Goal: Transaction & Acquisition: Book appointment/travel/reservation

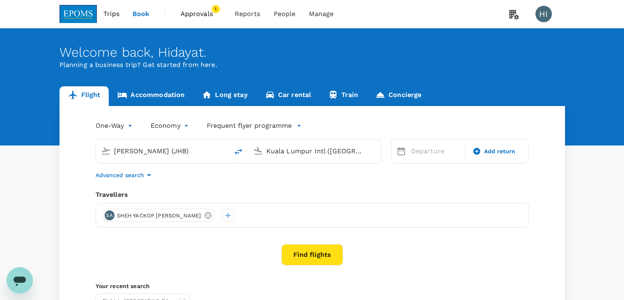
click at [207, 16] on span "Approvals" at bounding box center [201, 14] width 41 height 10
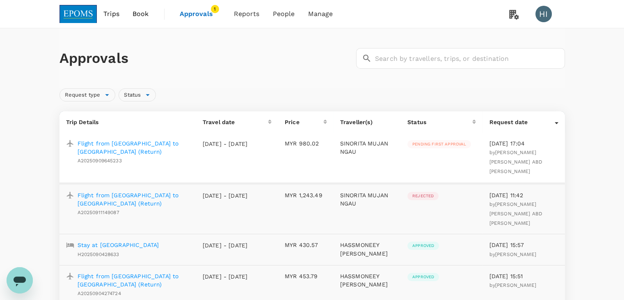
click at [193, 14] on span "Approvals" at bounding box center [200, 14] width 41 height 10
click at [237, 41] on span "Bookings" at bounding box center [237, 45] width 29 height 9
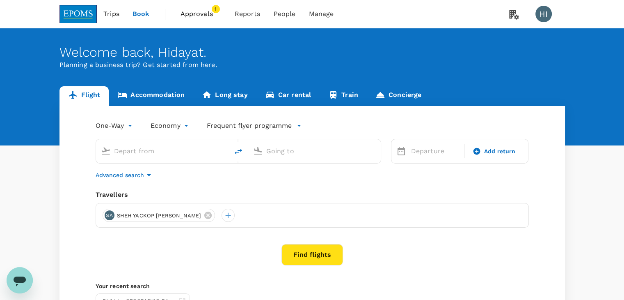
type input "[PERSON_NAME] (JHB)"
type input "Kuala Lumpur Intl ([GEOGRAPHIC_DATA])"
click at [131, 124] on body "Trips Book Approvals 1 Reports People Manage HI Welcome back , [PERSON_NAME] . …" at bounding box center [312, 195] width 624 height 390
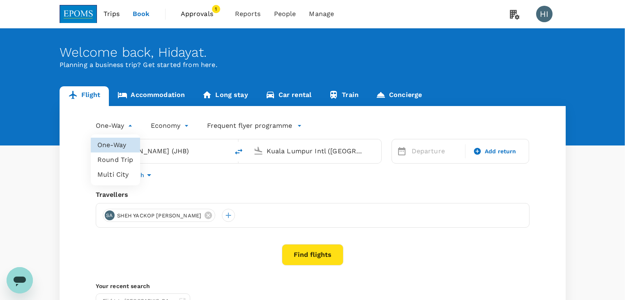
click at [128, 159] on li "Round Trip" at bounding box center [115, 159] width 49 height 15
type input "roundtrip"
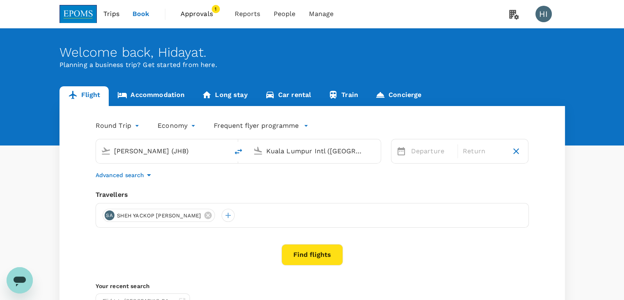
click at [151, 149] on input "[PERSON_NAME] (JHB)" at bounding box center [162, 151] width 97 height 13
click at [196, 186] on p "Miri Intl" at bounding box center [175, 183] width 145 height 8
type input "Miri Intl (MYY)"
click at [416, 151] on p "Departure" at bounding box center [431, 151] width 41 height 10
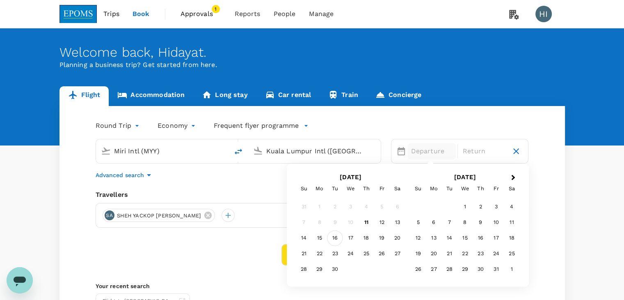
click at [332, 239] on div "16" at bounding box center [336, 238] width 16 height 16
click at [384, 240] on div "19" at bounding box center [382, 238] width 16 height 16
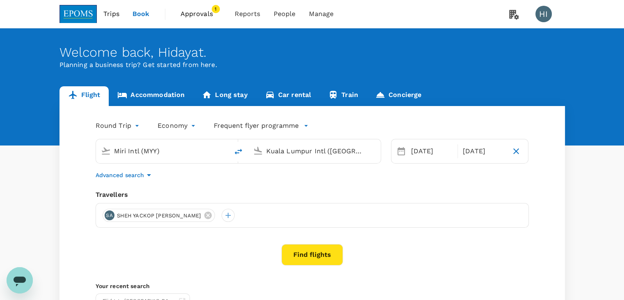
click at [336, 253] on button "Find flights" at bounding box center [313, 254] width 62 height 21
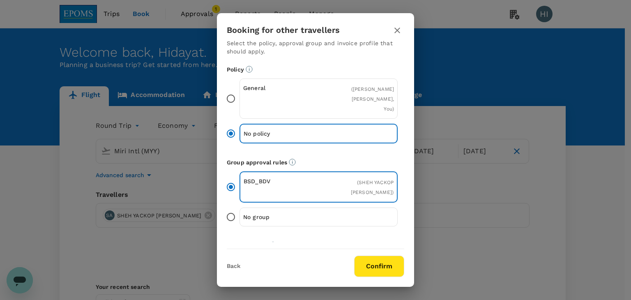
click at [371, 262] on button "Confirm" at bounding box center [379, 265] width 50 height 21
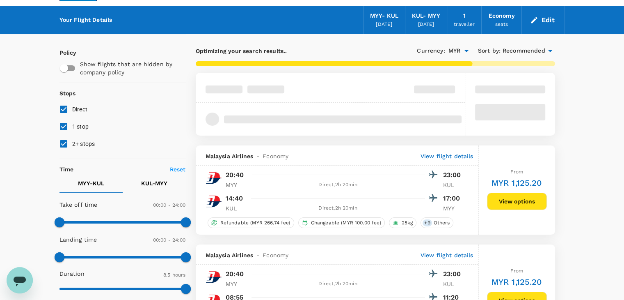
scroll to position [41, 0]
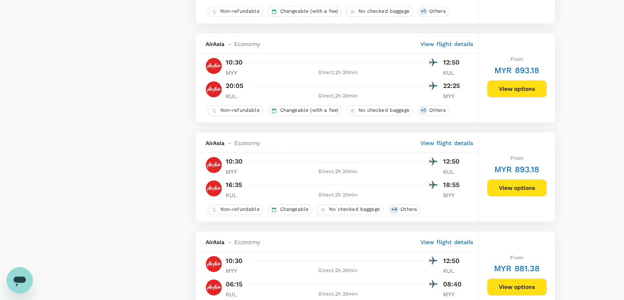
type input "875"
checkbox input "false"
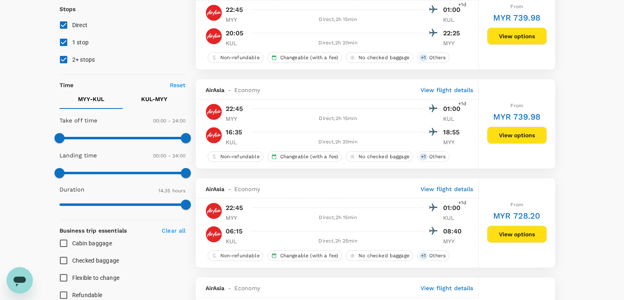
scroll to position [0, 0]
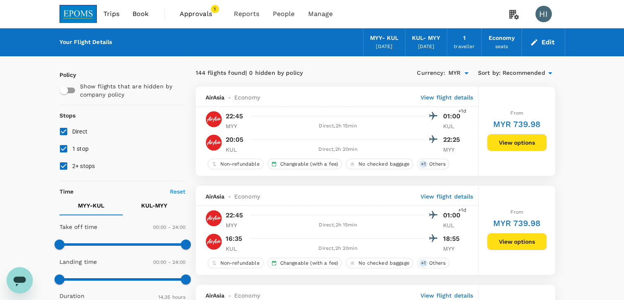
click at [541, 73] on span "Recommended" at bounding box center [524, 73] width 43 height 9
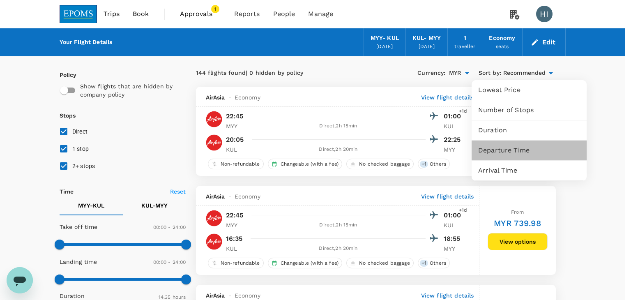
click at [507, 147] on span "Departure Time" at bounding box center [529, 150] width 102 height 10
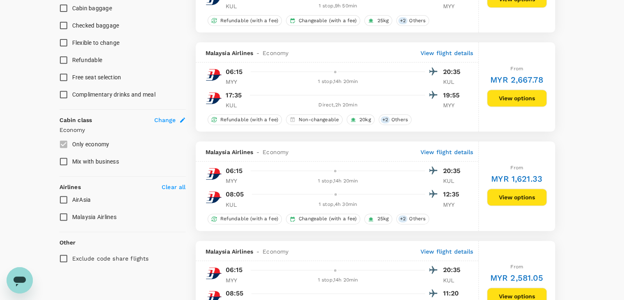
scroll to position [342, 0]
click at [62, 214] on input "Malaysia Airlines" at bounding box center [63, 216] width 17 height 17
checkbox input "true"
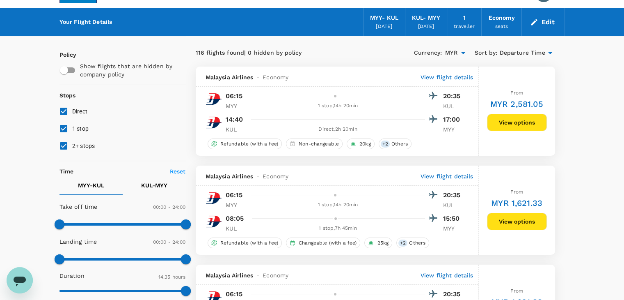
scroll to position [7, 0]
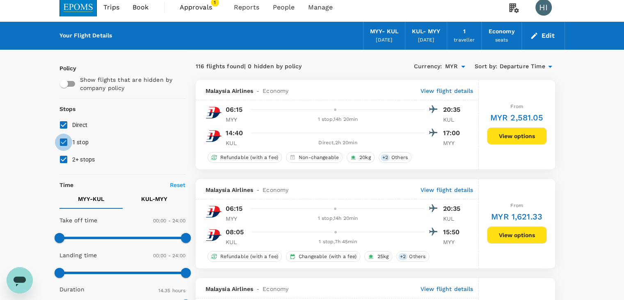
click at [62, 141] on input "1 stop" at bounding box center [63, 141] width 17 height 17
checkbox input "false"
click at [67, 157] on input "2+ stops" at bounding box center [63, 159] width 17 height 17
checkbox input "false"
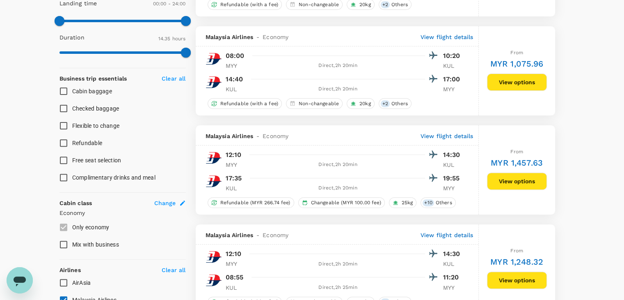
scroll to position [253, 0]
